Goal: Book appointment/travel/reservation

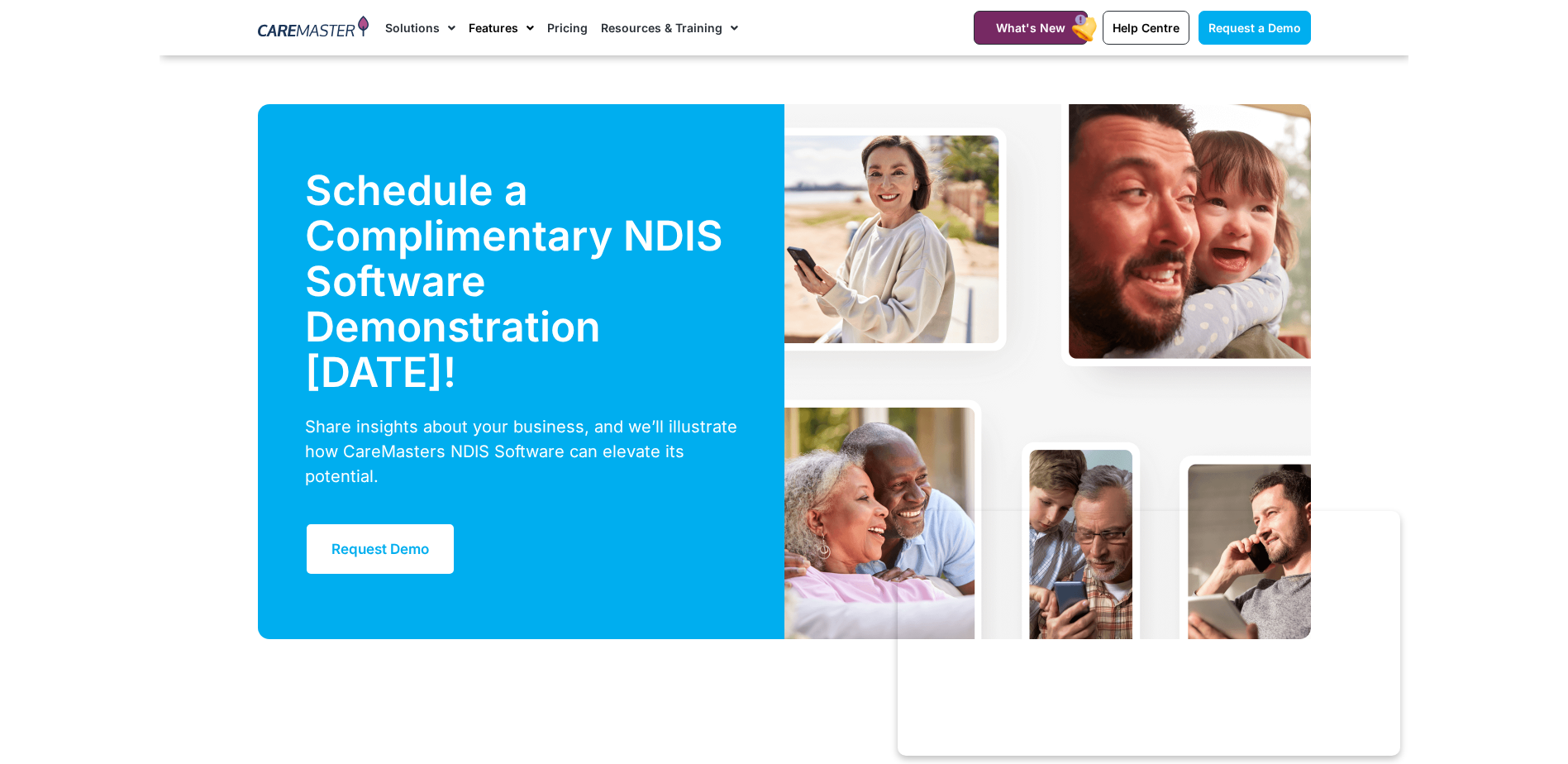
scroll to position [5456, 0]
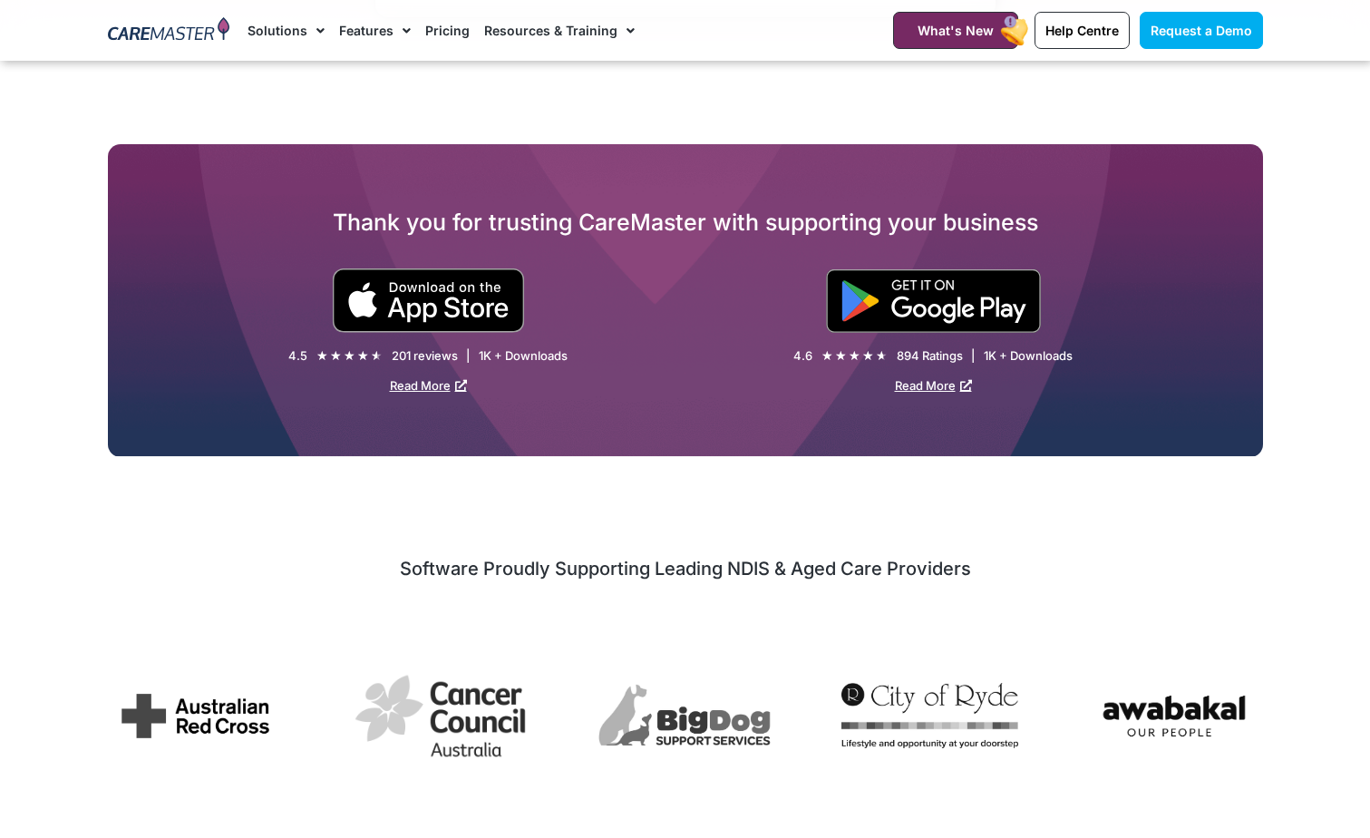
select select "**"
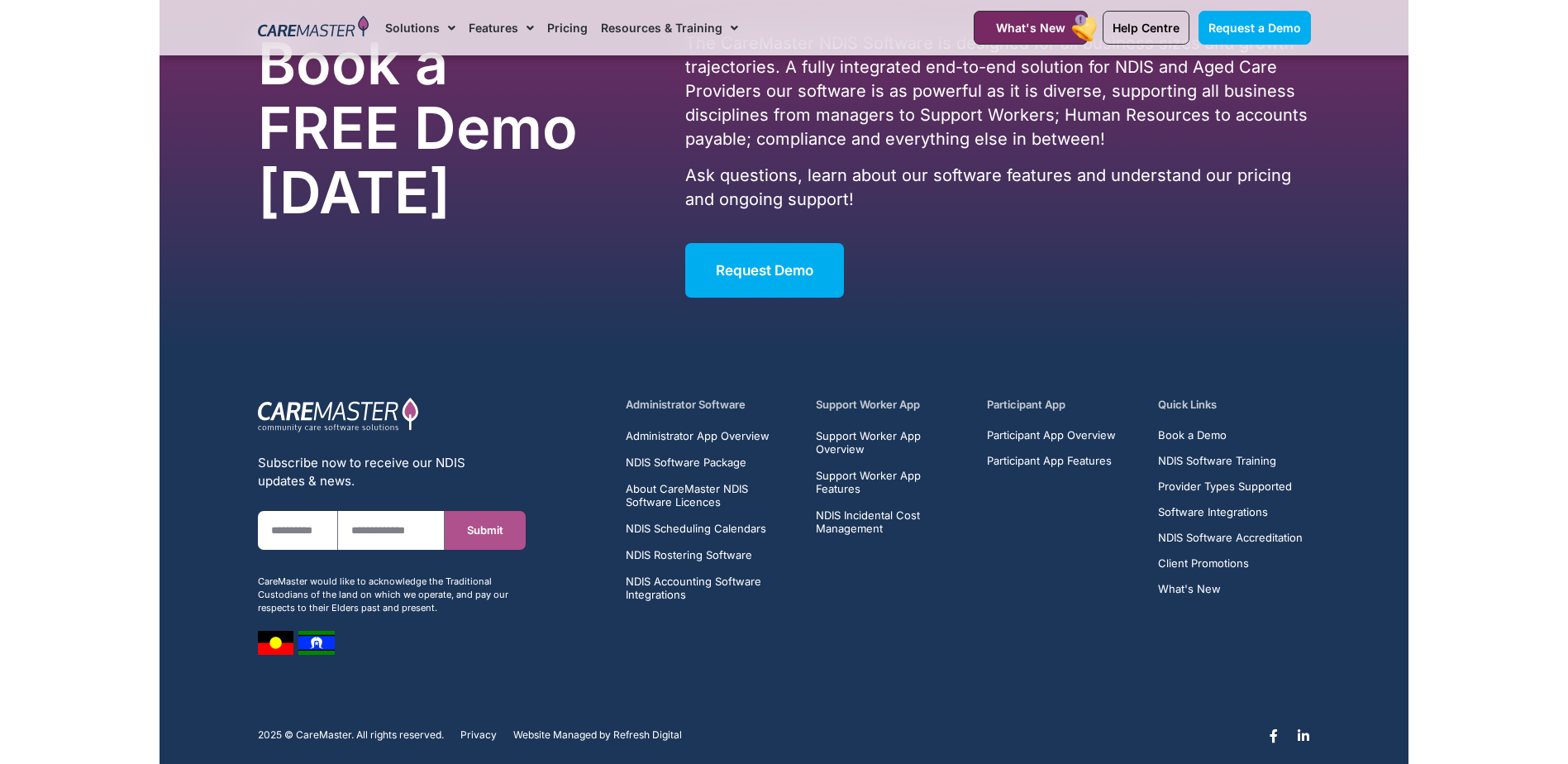
scroll to position [2831, 0]
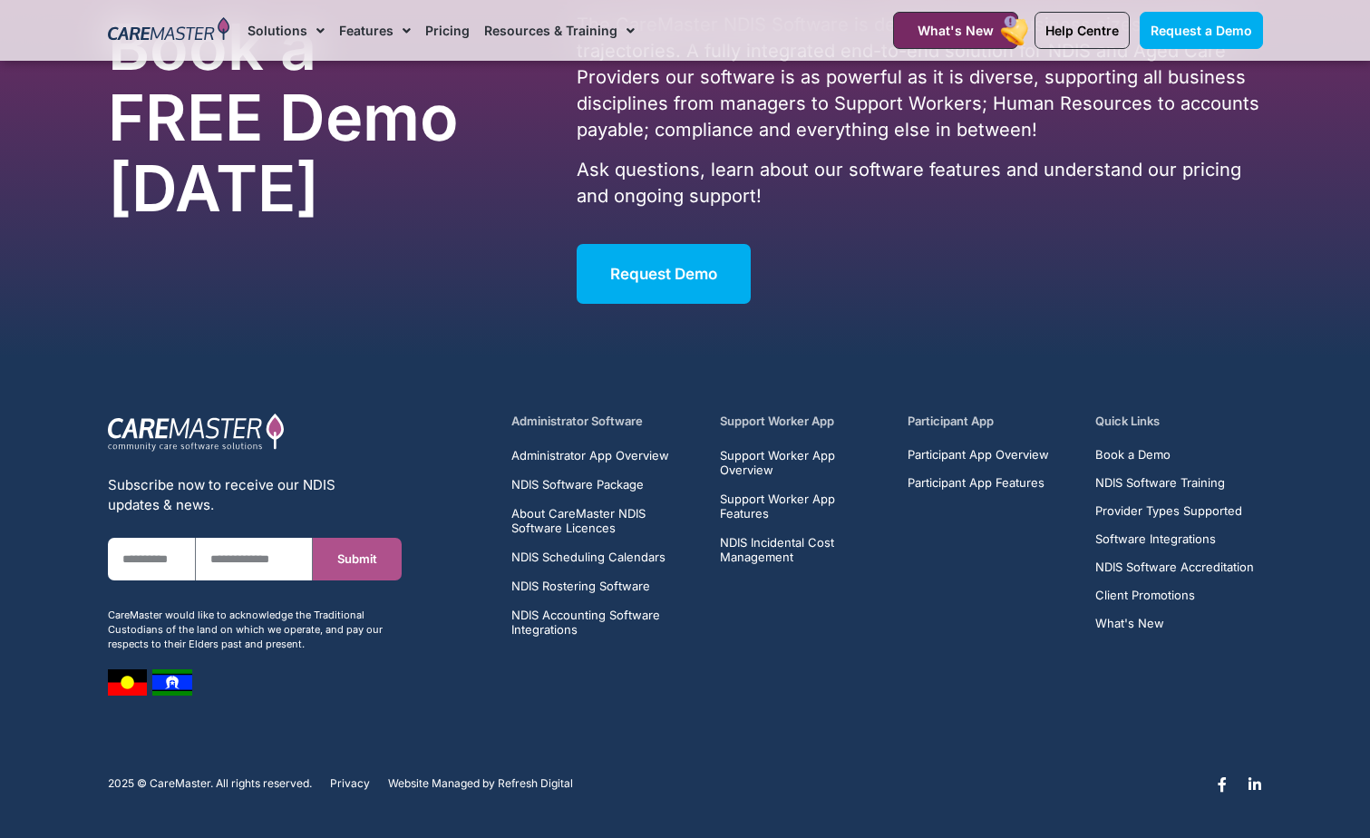
click at [469, 713] on section "Subscribe now to receive our NDIS updates & news. First Name Email Submit CareM…" at bounding box center [685, 549] width 1370 height 383
